Goal: Task Accomplishment & Management: Manage account settings

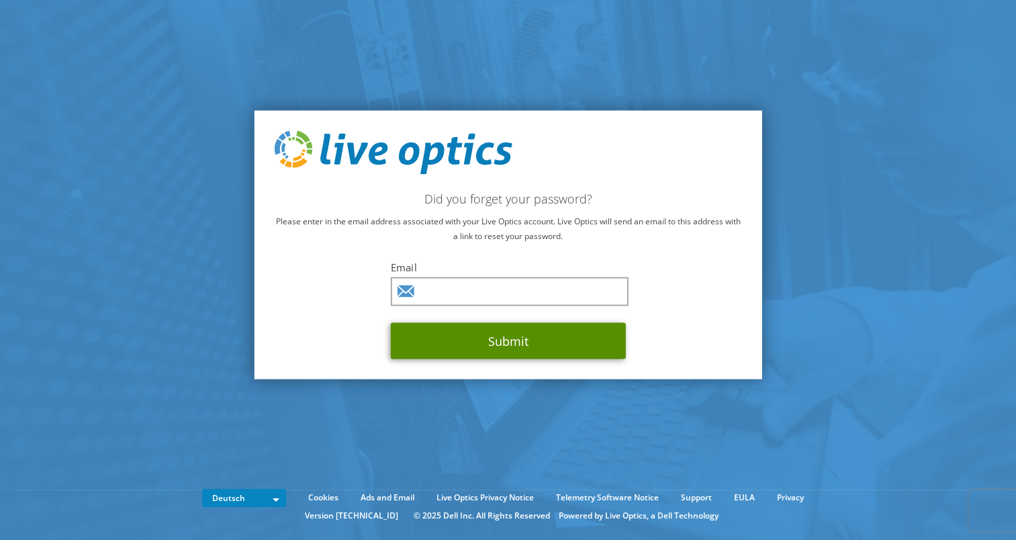
click at [514, 342] on button "Submit" at bounding box center [508, 341] width 235 height 36
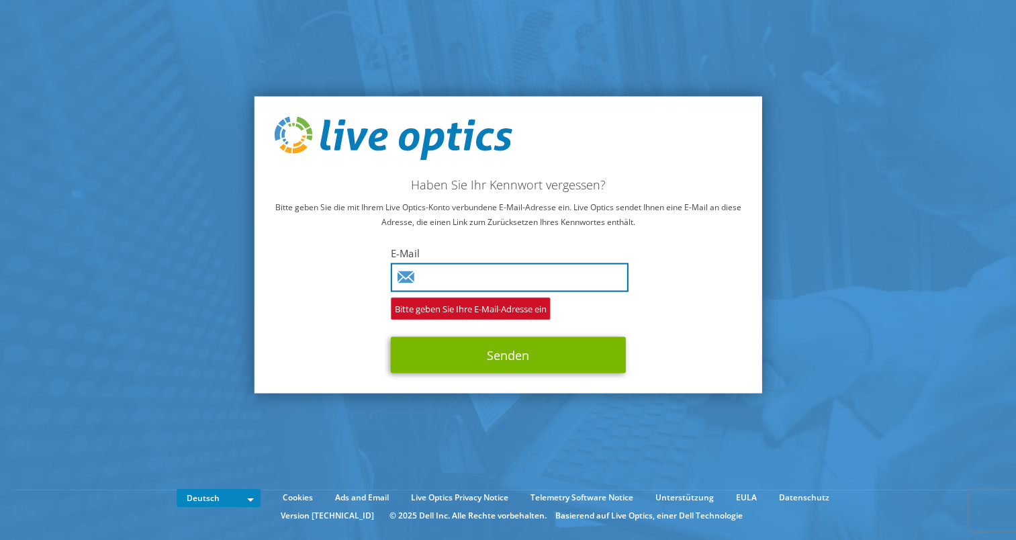
click at [462, 279] on input "text" at bounding box center [510, 277] width 238 height 29
type input "Elias.Heumann@telekom.de"
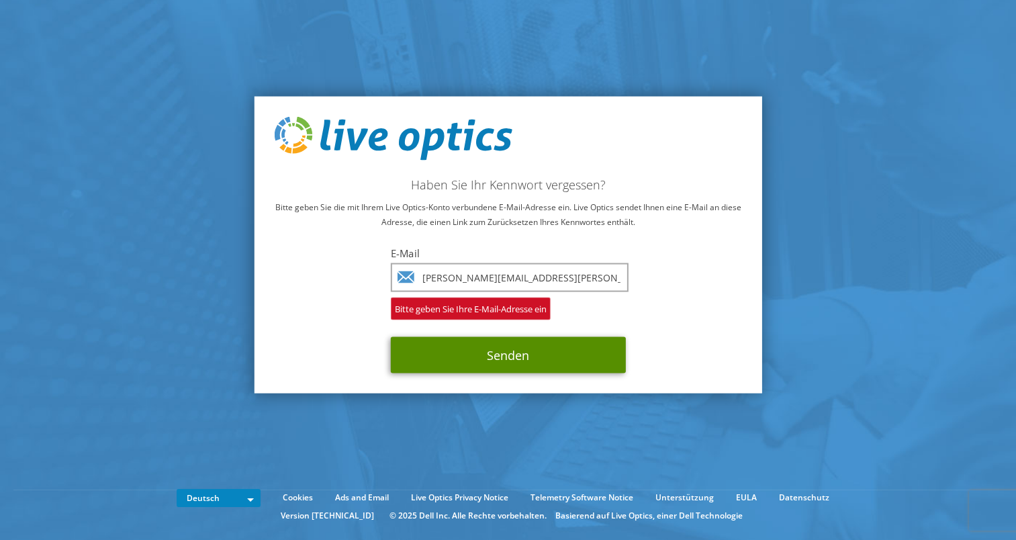
click at [481, 347] on button "Senden" at bounding box center [508, 355] width 235 height 36
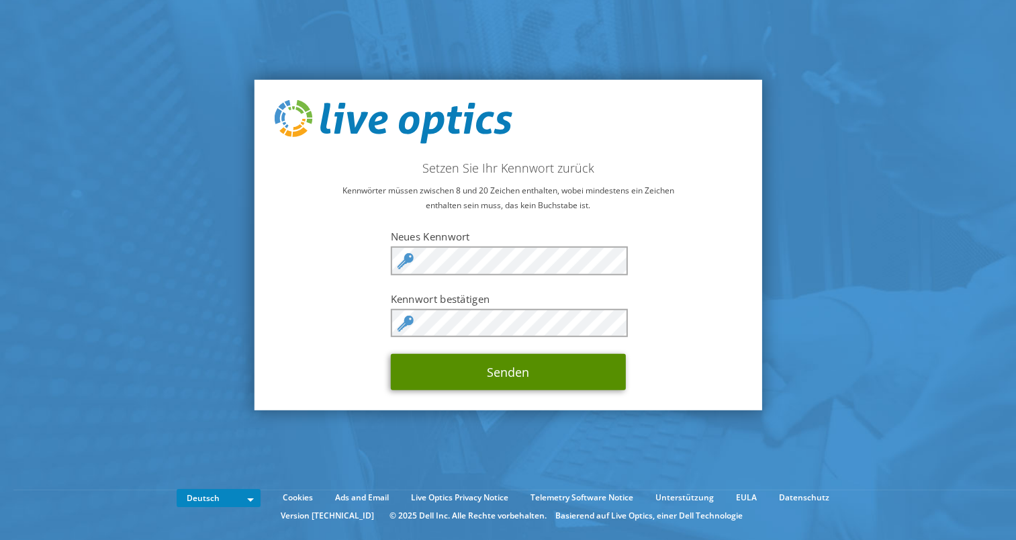
click at [487, 386] on button "Senden" at bounding box center [508, 372] width 235 height 36
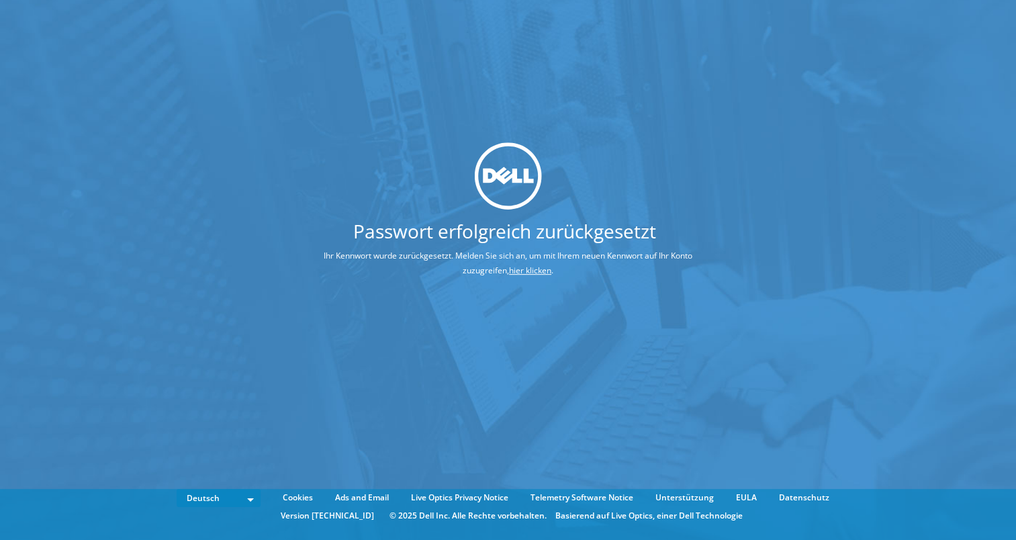
click at [524, 269] on link "hier klicken" at bounding box center [530, 270] width 42 height 11
